Goal: Obtain resource: Obtain resource

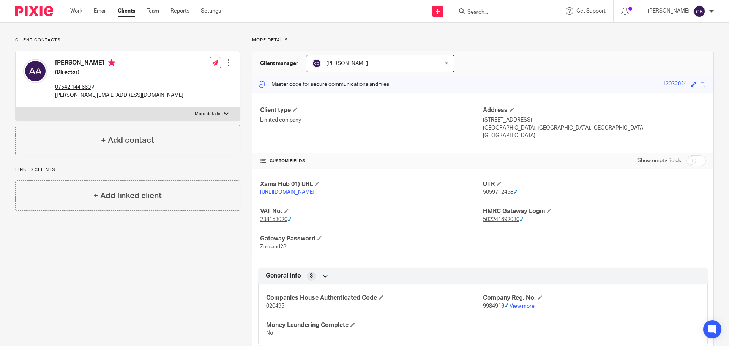
scroll to position [38, 0]
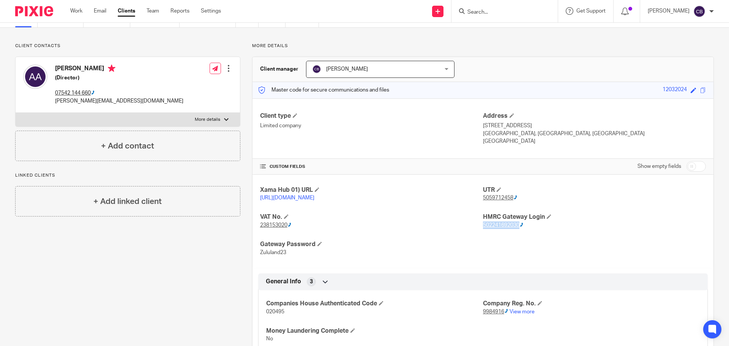
drag, startPoint x: 479, startPoint y: 234, endPoint x: 516, endPoint y: 236, distance: 37.7
click at [516, 229] on p "502241692030" at bounding box center [594, 225] width 223 height 8
copy ctcspan "502241692030"
drag, startPoint x: 258, startPoint y: 263, endPoint x: 284, endPoint y: 262, distance: 25.5
click at [284, 255] on span "Zululand23" at bounding box center [273, 252] width 26 height 5
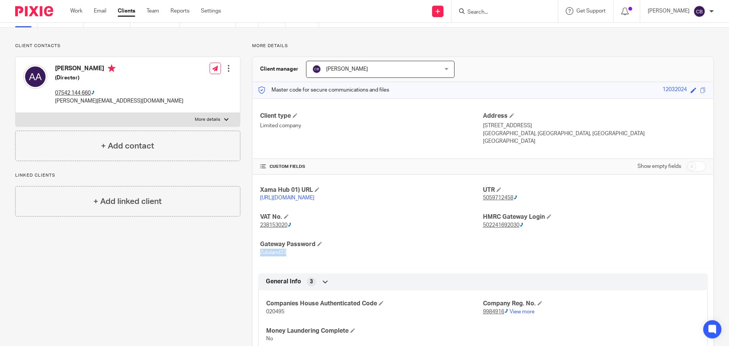
copy span "Zululand23"
drag, startPoint x: 481, startPoint y: 237, endPoint x: 498, endPoint y: 236, distance: 17.1
click at [500, 236] on div "Xama Hub 01) URL [URL][DOMAIN_NAME] UTR 5059712458 VAT No. 238153020 HMRC Gatew…" at bounding box center [482, 221] width 461 height 93
drag, startPoint x: 480, startPoint y: 236, endPoint x: 518, endPoint y: 239, distance: 38.0
click at [518, 239] on div "Xama Hub 01) URL [URL][DOMAIN_NAME] UTR 5059712458 VAT No. 238153020 HMRC Gatew…" at bounding box center [482, 221] width 461 height 93
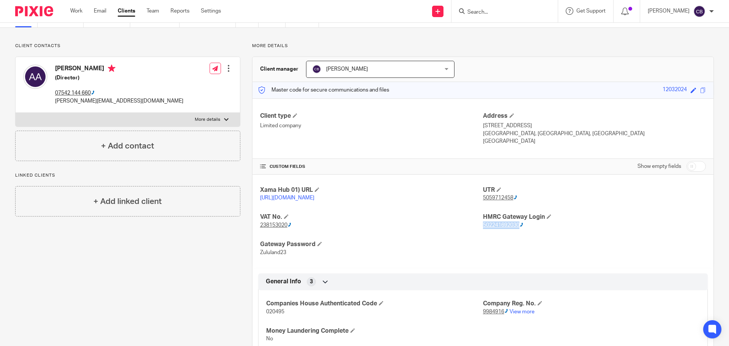
copy ctcspan "502241692030"
drag, startPoint x: 257, startPoint y: 260, endPoint x: 284, endPoint y: 263, distance: 27.5
click at [284, 263] on div "Xama Hub 01) URL [URL][DOMAIN_NAME] UTR 5059712458 VAT No. 238153020 HMRC Gatew…" at bounding box center [482, 221] width 461 height 93
copy span "Zululand23"
